Goal: Task Accomplishment & Management: Use online tool/utility

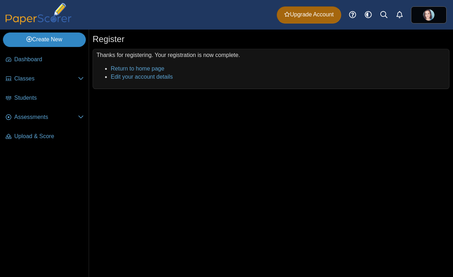
click at [68, 43] on link "Create New" at bounding box center [44, 39] width 83 height 14
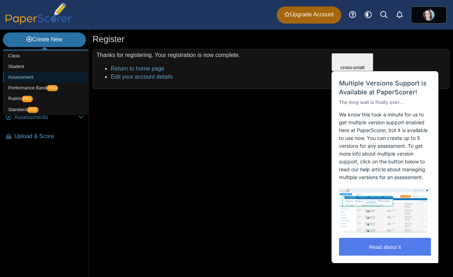
click at [25, 75] on link "Assessment" at bounding box center [45, 77] width 85 height 11
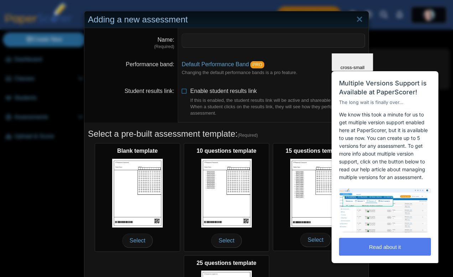
click at [49, 44] on div "Adding a new assessment Name (Required) Performance band Default Performance Ba…" at bounding box center [226, 138] width 453 height 277
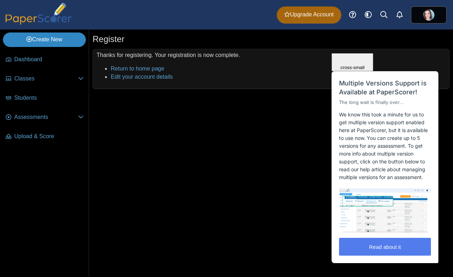
click at [42, 39] on link "Create New" at bounding box center [44, 39] width 83 height 14
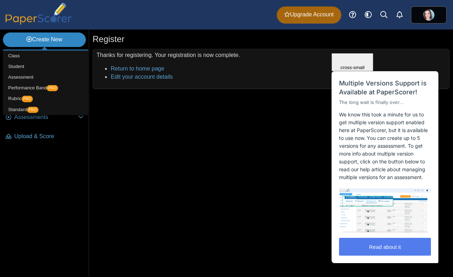
click at [42, 40] on link "Create New" at bounding box center [44, 39] width 83 height 14
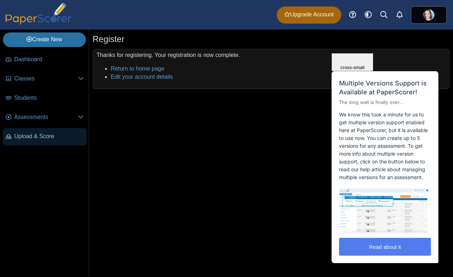
click at [33, 131] on link "Upload & Score" at bounding box center [45, 136] width 84 height 17
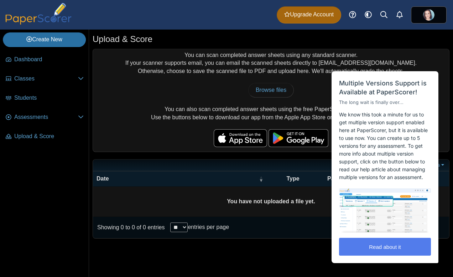
click at [214, 108] on div "You can scan completed answer sheets using any standard scanner. If your scanne…" at bounding box center [271, 100] width 356 height 103
click at [409, 53] on html "Close cross-small Multiple Versions Support is Available at PaperScorer! The lo…" at bounding box center [385, 53] width 115 height 0
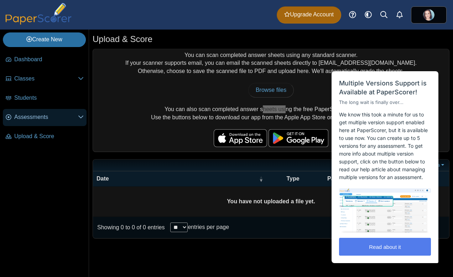
click at [79, 118] on icon at bounding box center [81, 117] width 6 height 6
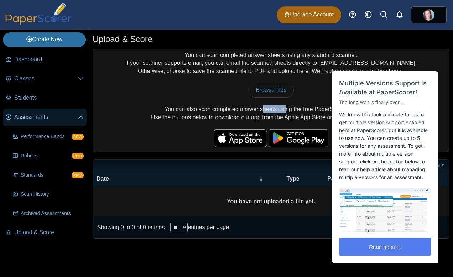
click at [48, 116] on span "Assessments" at bounding box center [46, 117] width 64 height 8
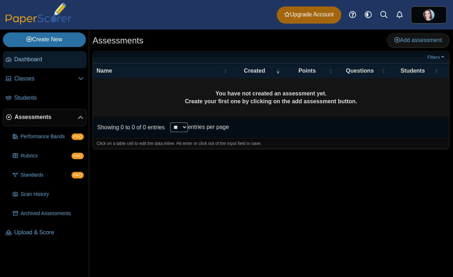
click at [46, 61] on span "Dashboard" at bounding box center [48, 60] width 69 height 8
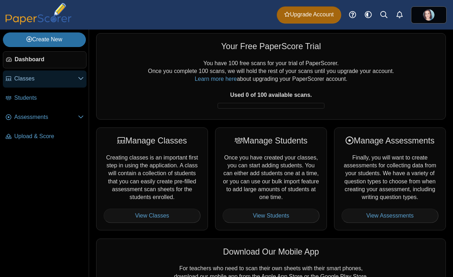
click at [47, 77] on span "Classes" at bounding box center [46, 79] width 64 height 8
